Goal: Information Seeking & Learning: Find specific fact

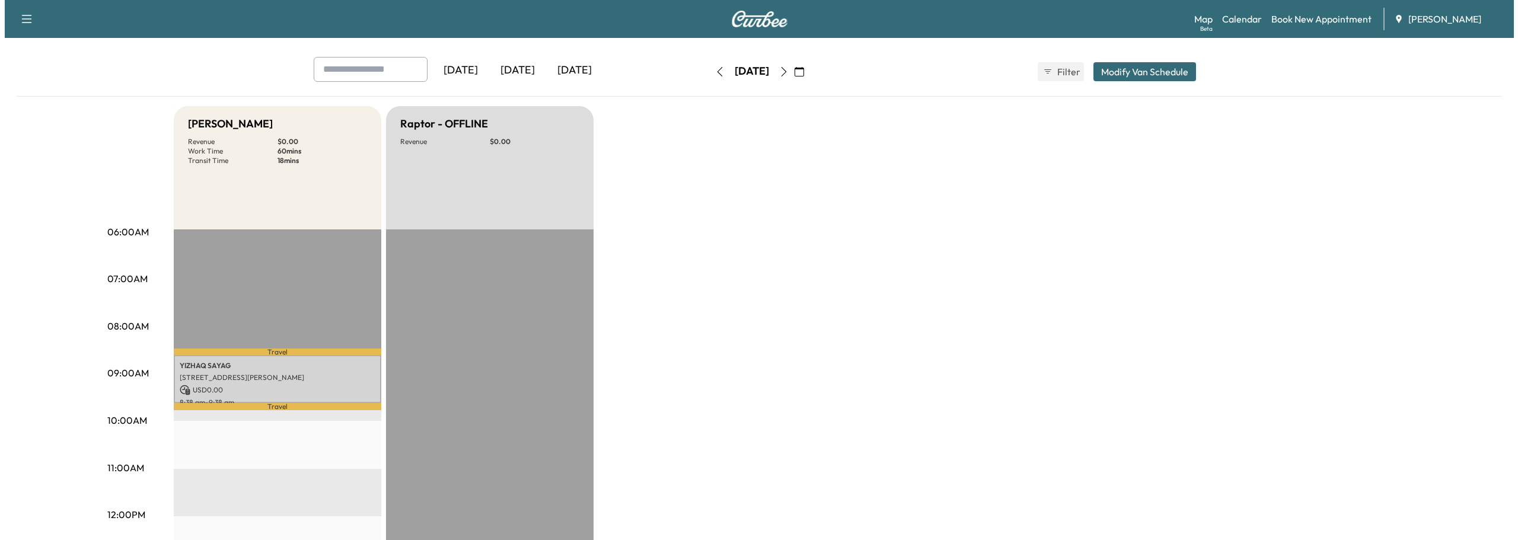
scroll to position [119, 0]
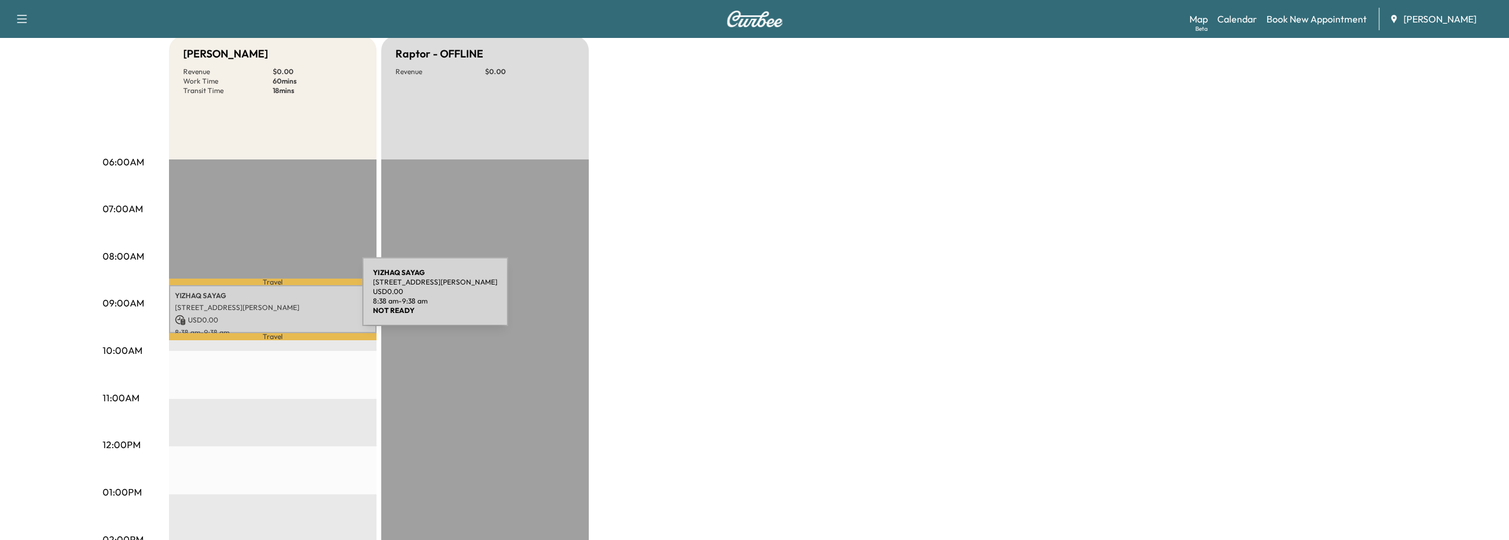
click at [273, 299] on p "[PERSON_NAME]" at bounding box center [273, 295] width 196 height 9
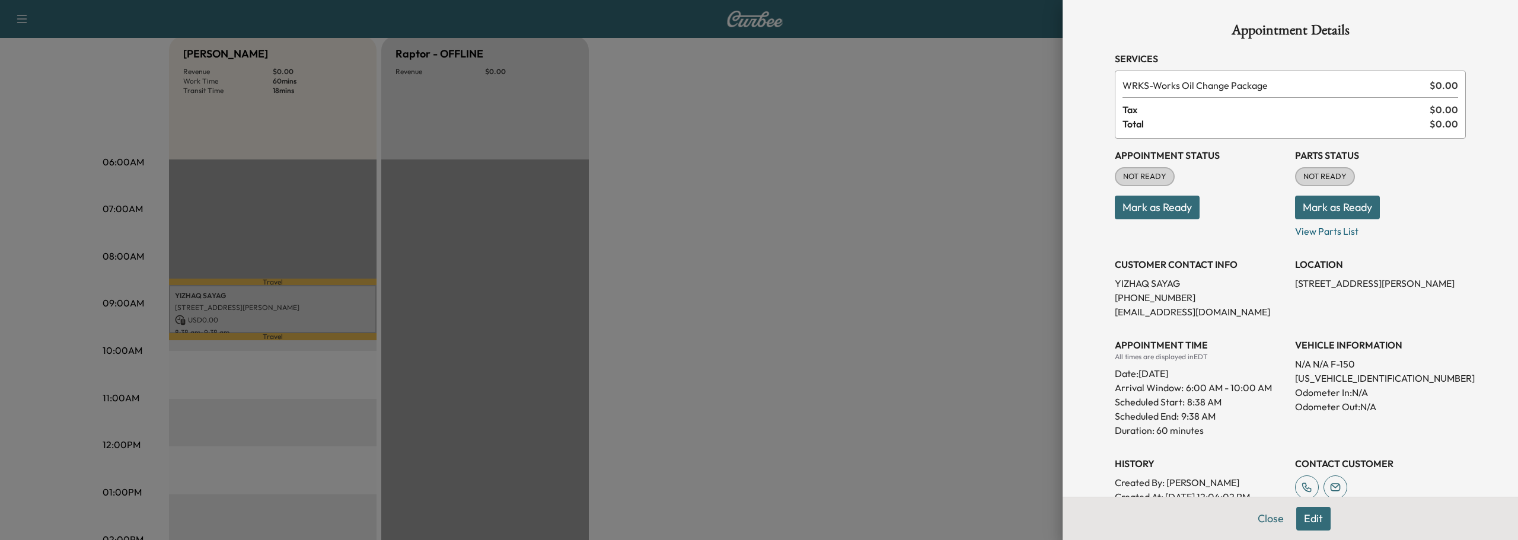
scroll to position [0, 0]
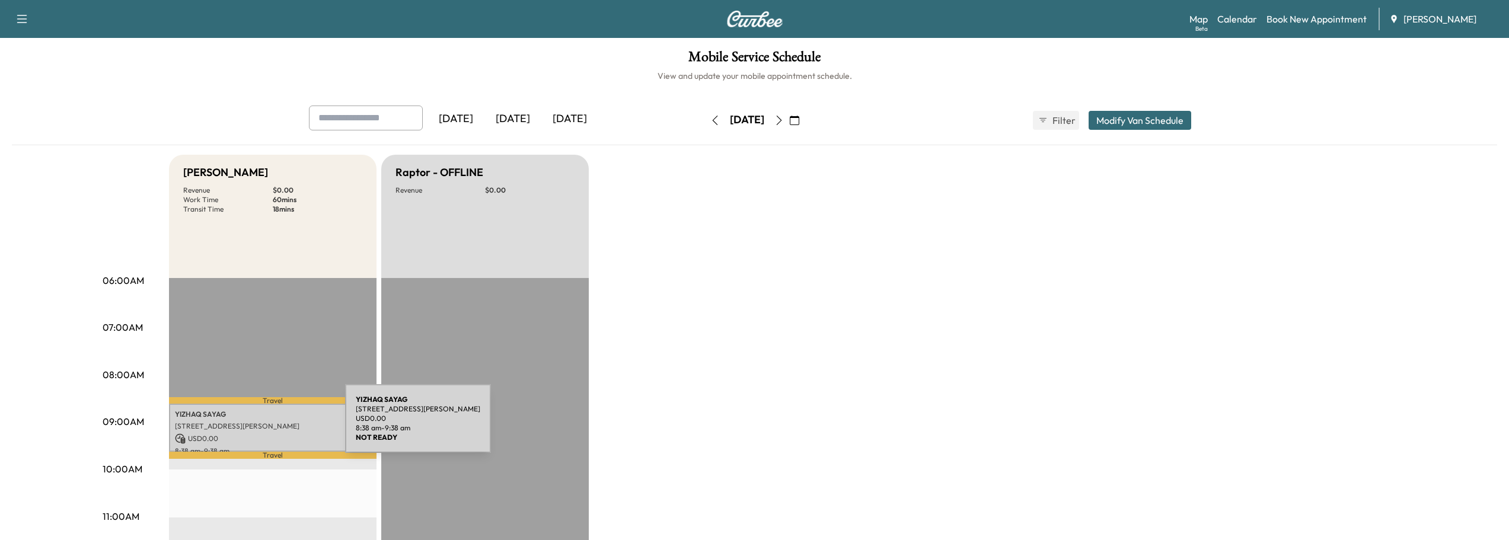
click at [256, 426] on p "[STREET_ADDRESS][PERSON_NAME]" at bounding box center [273, 426] width 196 height 9
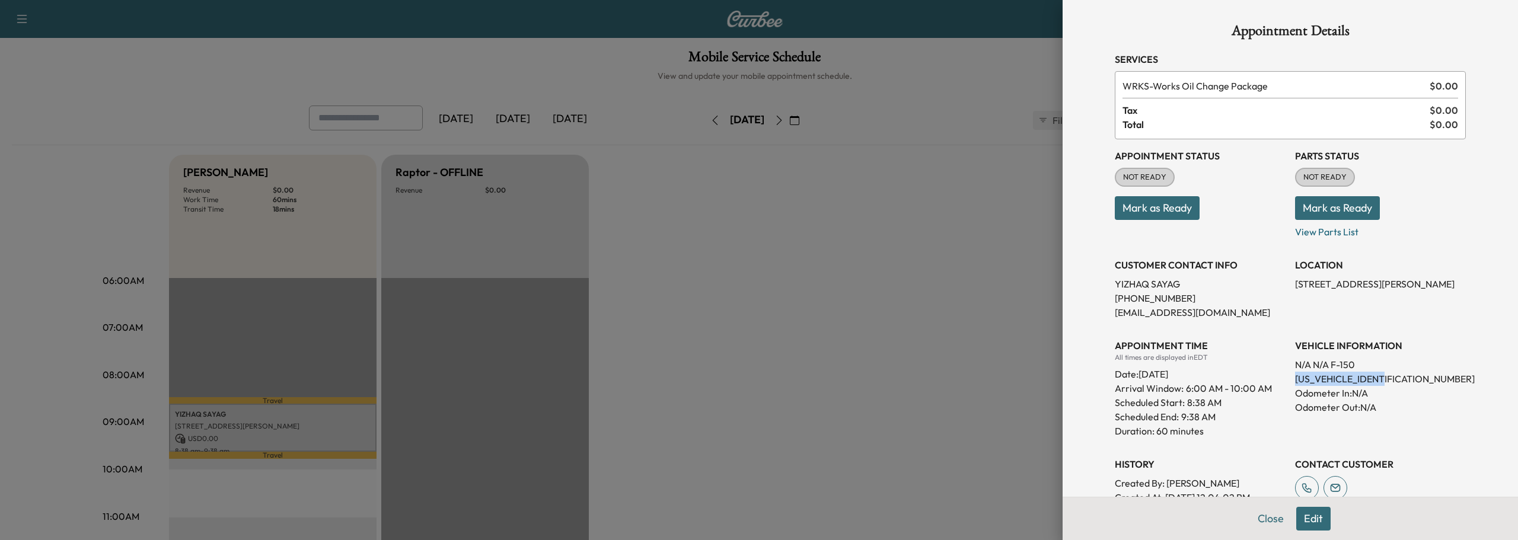
drag, startPoint x: 1286, startPoint y: 377, endPoint x: 1379, endPoint y: 378, distance: 92.5
click at [1379, 378] on p "[US_VEHICLE_IDENTIFICATION_NUMBER]" at bounding box center [1380, 379] width 171 height 14
copy p "[US_VEHICLE_IDENTIFICATION_NUMBER]"
click at [1250, 517] on button "Close" at bounding box center [1271, 519] width 42 height 24
